Goal: Information Seeking & Learning: Learn about a topic

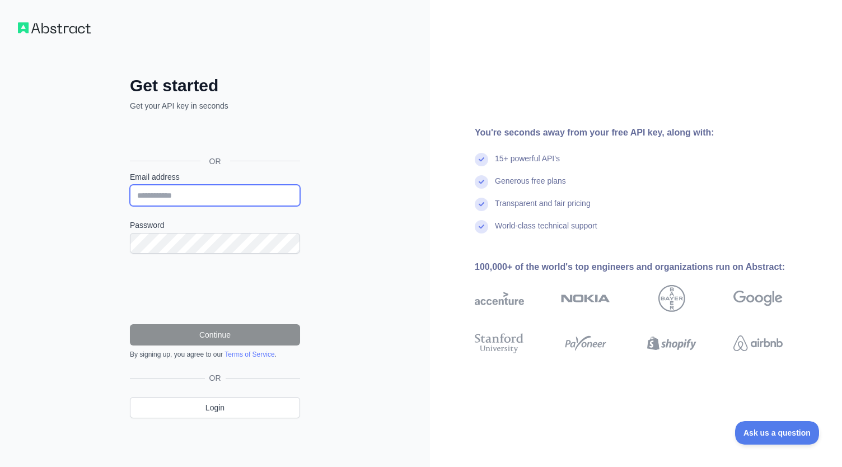
click at [165, 198] on input "Email address" at bounding box center [215, 195] width 170 height 21
click at [419, 162] on div "**********" at bounding box center [215, 233] width 430 height 467
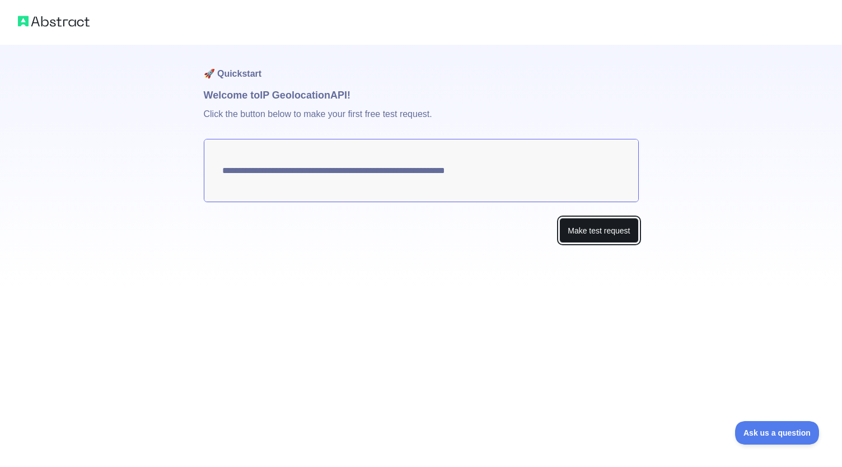
click at [588, 236] on button "Make test request" at bounding box center [598, 230] width 79 height 25
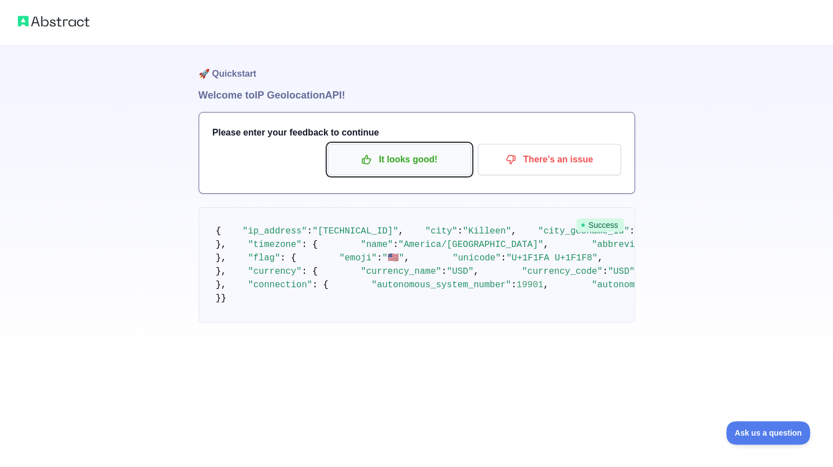
click at [412, 165] on p "It looks good!" at bounding box center [399, 159] width 127 height 19
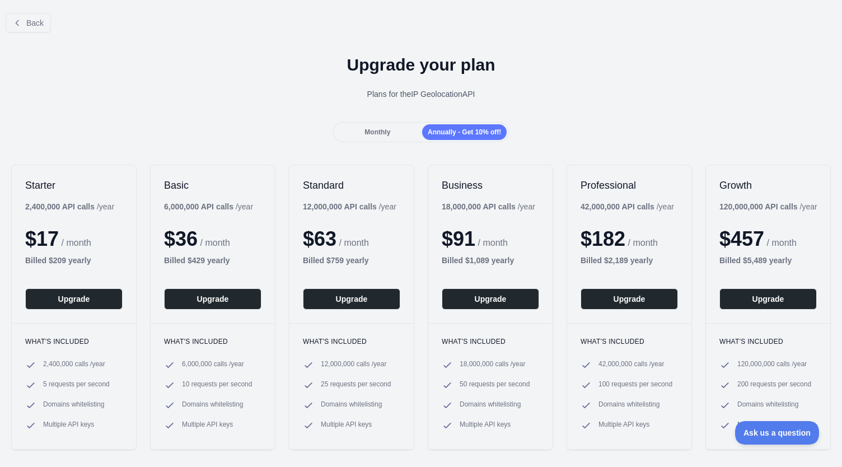
click at [367, 130] on span "Monthly" at bounding box center [377, 132] width 26 height 8
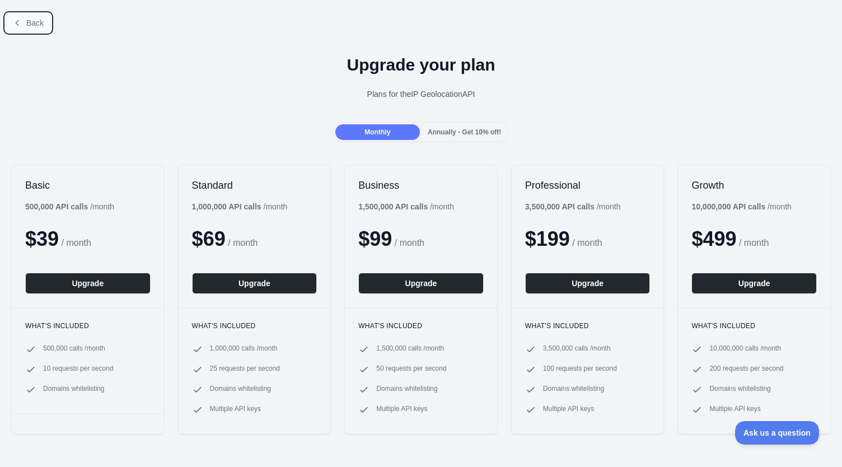
click at [40, 24] on span "Back" at bounding box center [34, 22] width 17 height 9
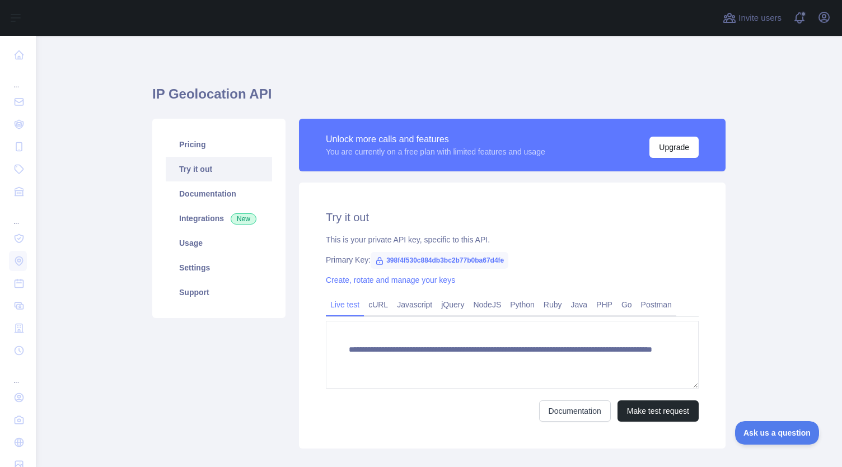
click at [203, 172] on link "Try it out" at bounding box center [219, 169] width 106 height 25
click at [183, 147] on link "Pricing" at bounding box center [219, 144] width 106 height 25
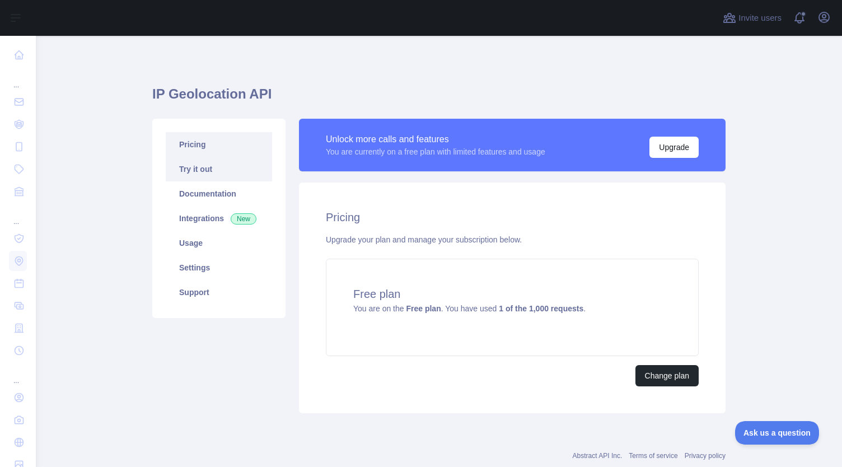
click at [190, 162] on link "Try it out" at bounding box center [219, 169] width 106 height 25
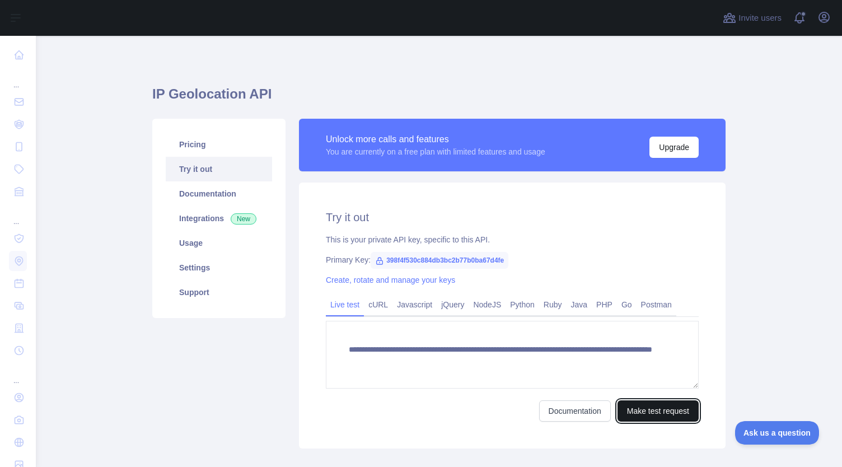
click at [647, 414] on button "Make test request" at bounding box center [657, 410] width 81 height 21
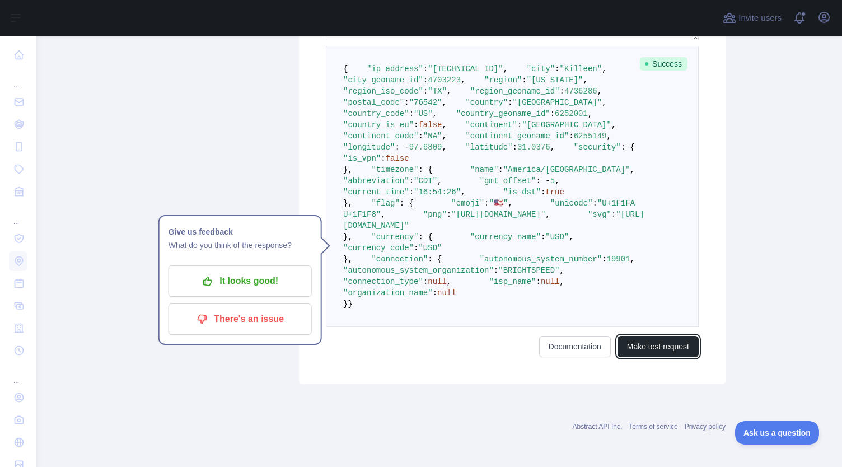
scroll to position [467, 0]
drag, startPoint x: 407, startPoint y: 286, endPoint x: 649, endPoint y: 284, distance: 241.8
click at [545, 219] on span ""[URL][DOMAIN_NAME]"" at bounding box center [498, 214] width 94 height 9
click at [537, 219] on span ""[URL][DOMAIN_NAME]"" at bounding box center [498, 214] width 94 height 9
drag, startPoint x: 648, startPoint y: 285, endPoint x: 407, endPoint y: 285, distance: 240.1
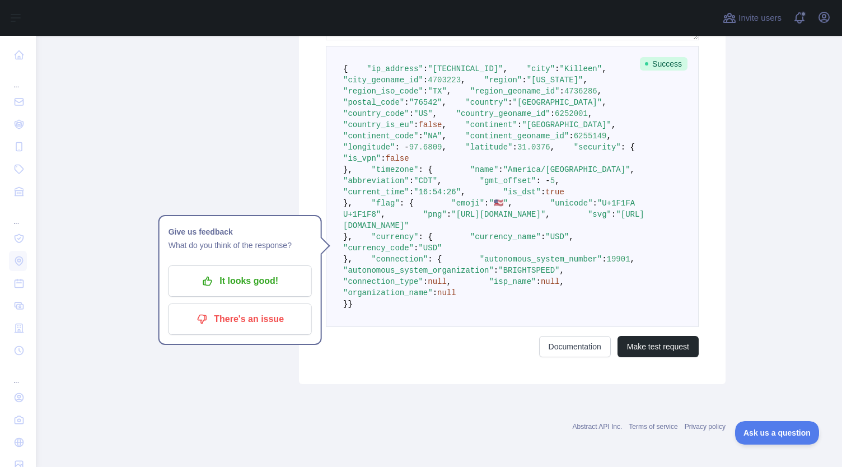
click at [451, 219] on span ""[URL][DOMAIN_NAME]"" at bounding box center [498, 214] width 94 height 9
copy span "[URL][DOMAIN_NAME]"
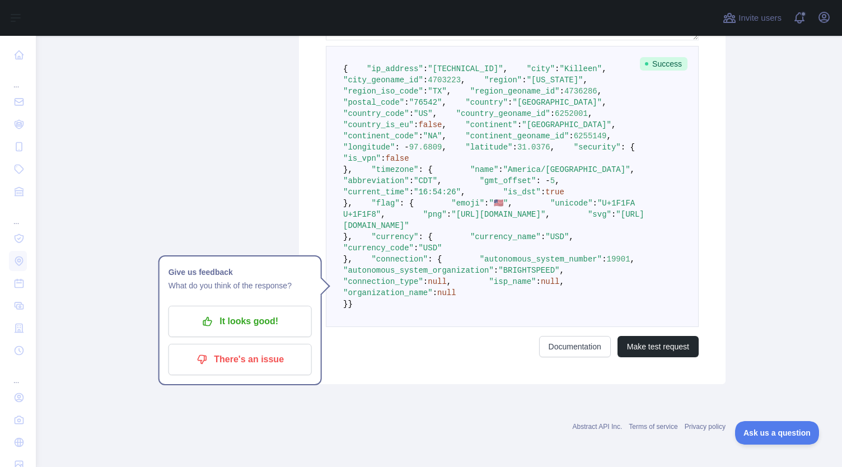
scroll to position [574, 0]
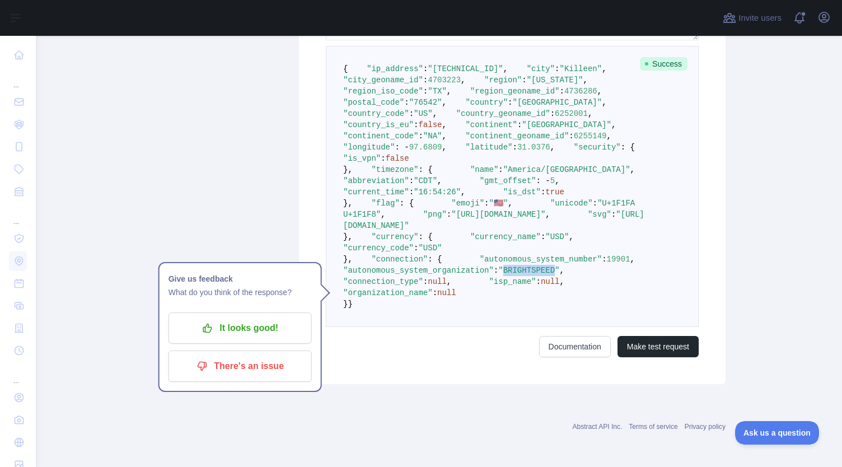
drag, startPoint x: 523, startPoint y: 282, endPoint x: 570, endPoint y: 280, distance: 47.6
click at [559, 275] on span ""BRIGHTSPEED"" at bounding box center [528, 270] width 61 height 9
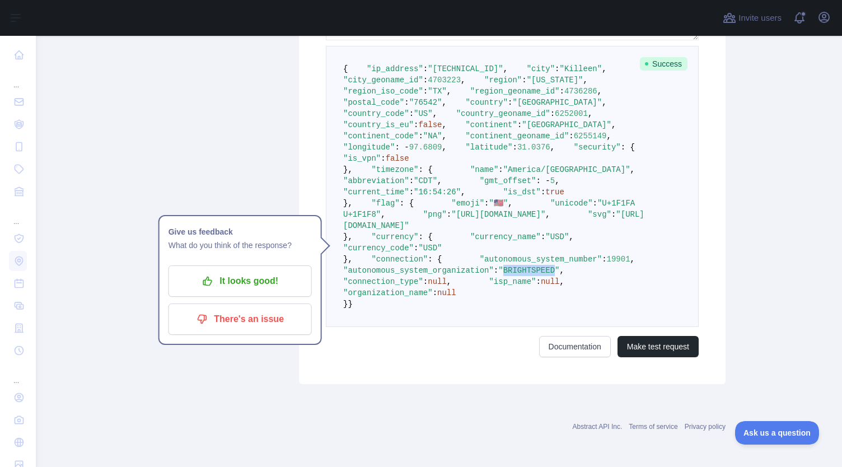
scroll to position [345, 0]
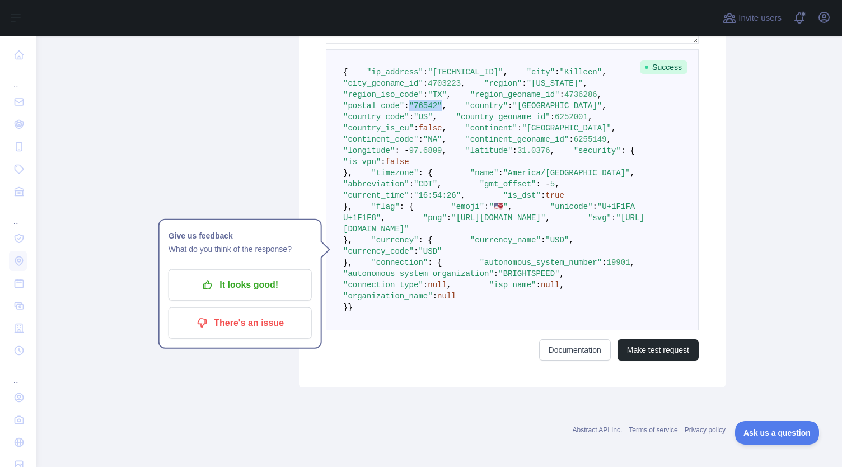
drag, startPoint x: 421, startPoint y: 151, endPoint x: 448, endPoint y: 149, distance: 26.9
click at [442, 110] on span ""76542"" at bounding box center [425, 105] width 33 height 9
drag, startPoint x: 420, startPoint y: 82, endPoint x: 482, endPoint y: 81, distance: 61.6
click at [482, 77] on span ""[TECHNICAL_ID]"" at bounding box center [465, 72] width 75 height 9
click at [475, 77] on span ""[TECHNICAL_ID]"" at bounding box center [465, 72] width 75 height 9
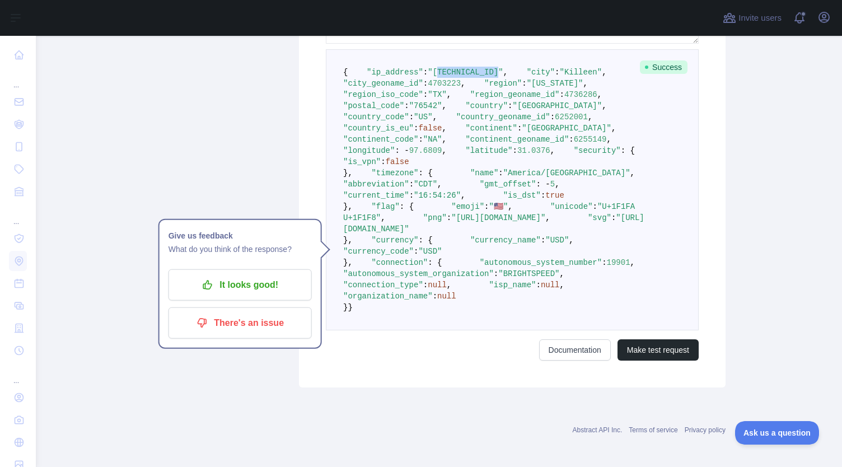
drag, startPoint x: 481, startPoint y: 83, endPoint x: 423, endPoint y: 82, distance: 58.8
click at [428, 77] on span ""[TECHNICAL_ID]"" at bounding box center [465, 72] width 75 height 9
click at [530, 93] on pre "{ "ip_address" : "[TECHNICAL_ID]" , "city" : "Killeen" , "city_geoname_id" : 47…" at bounding box center [512, 189] width 373 height 281
drag, startPoint x: 481, startPoint y: 83, endPoint x: 421, endPoint y: 81, distance: 60.5
click at [428, 77] on span ""[TECHNICAL_ID]"" at bounding box center [465, 72] width 75 height 9
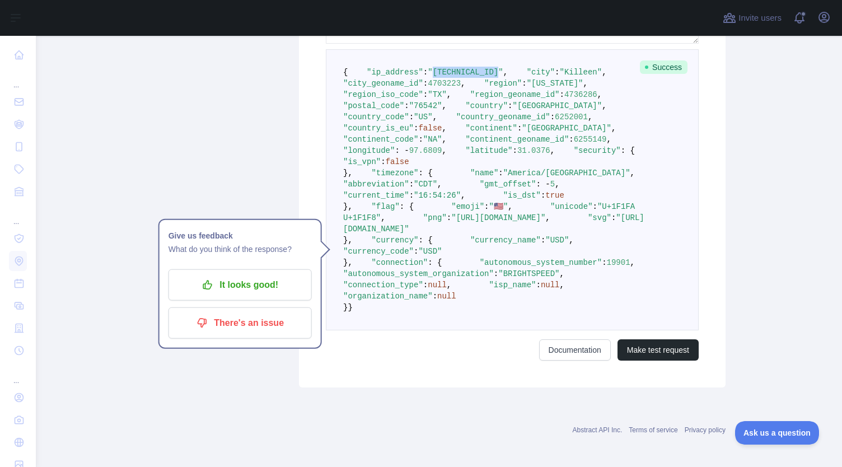
copy span "[TECHNICAL_ID]"
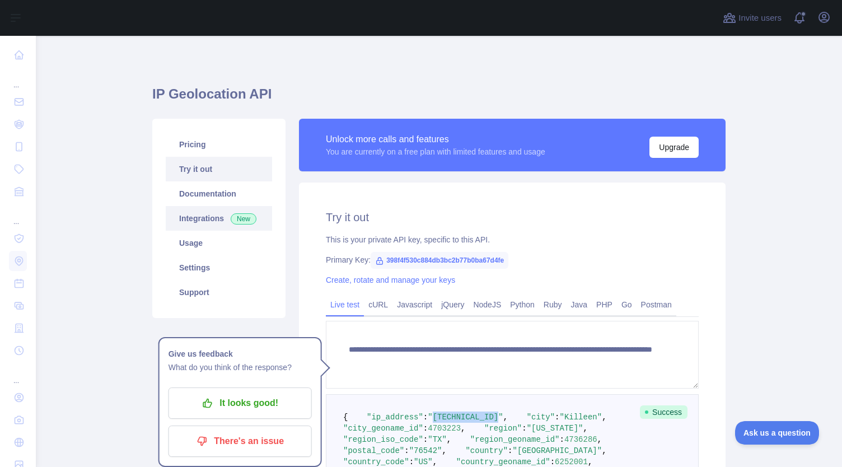
click at [194, 221] on link "Integrations New" at bounding box center [219, 218] width 106 height 25
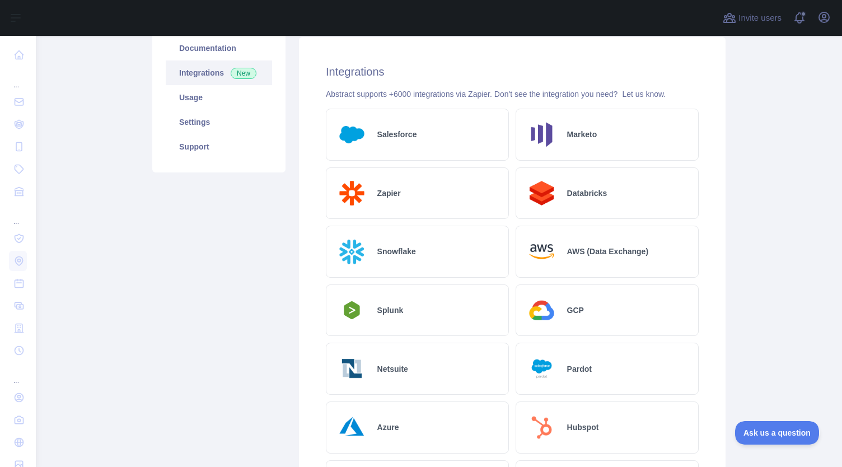
scroll to position [25, 0]
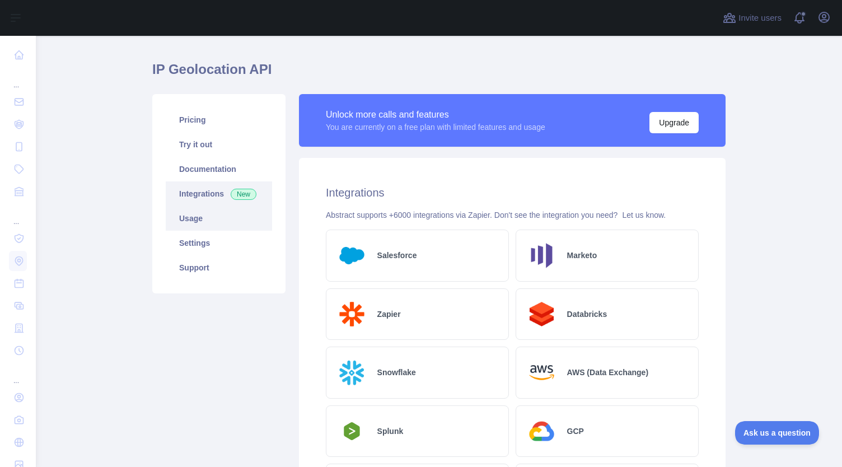
click at [188, 225] on link "Usage" at bounding box center [219, 218] width 106 height 25
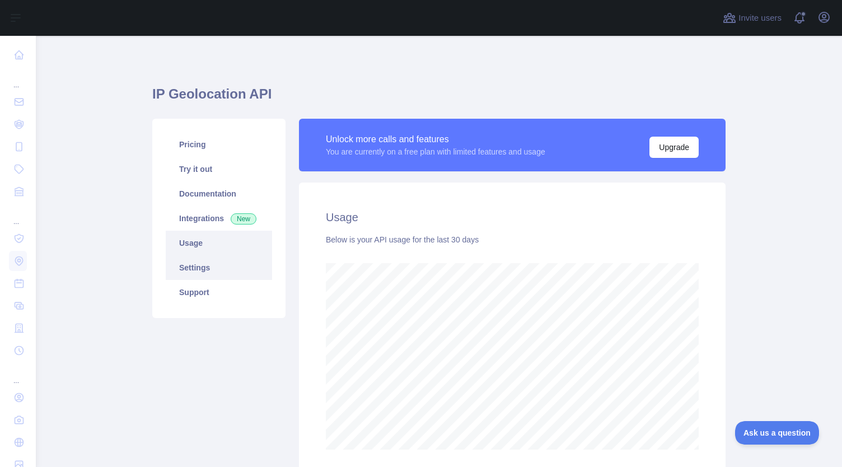
click at [194, 269] on link "Settings" at bounding box center [219, 267] width 106 height 25
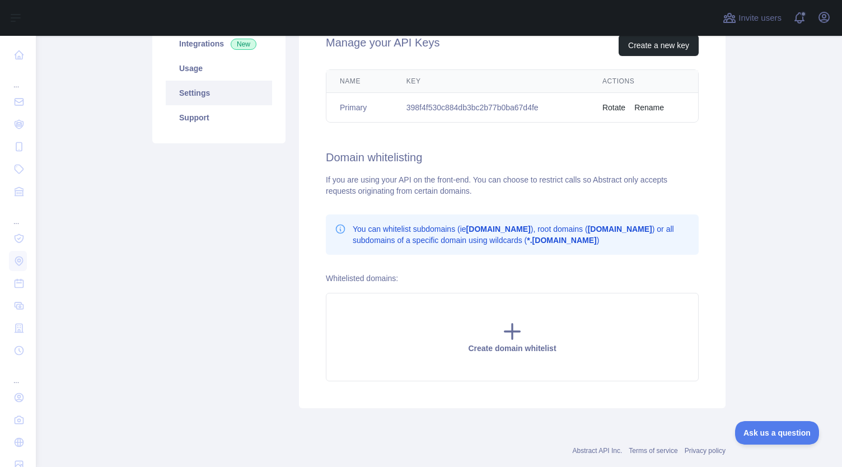
scroll to position [197, 0]
